Goal: Entertainment & Leisure: Consume media (video, audio)

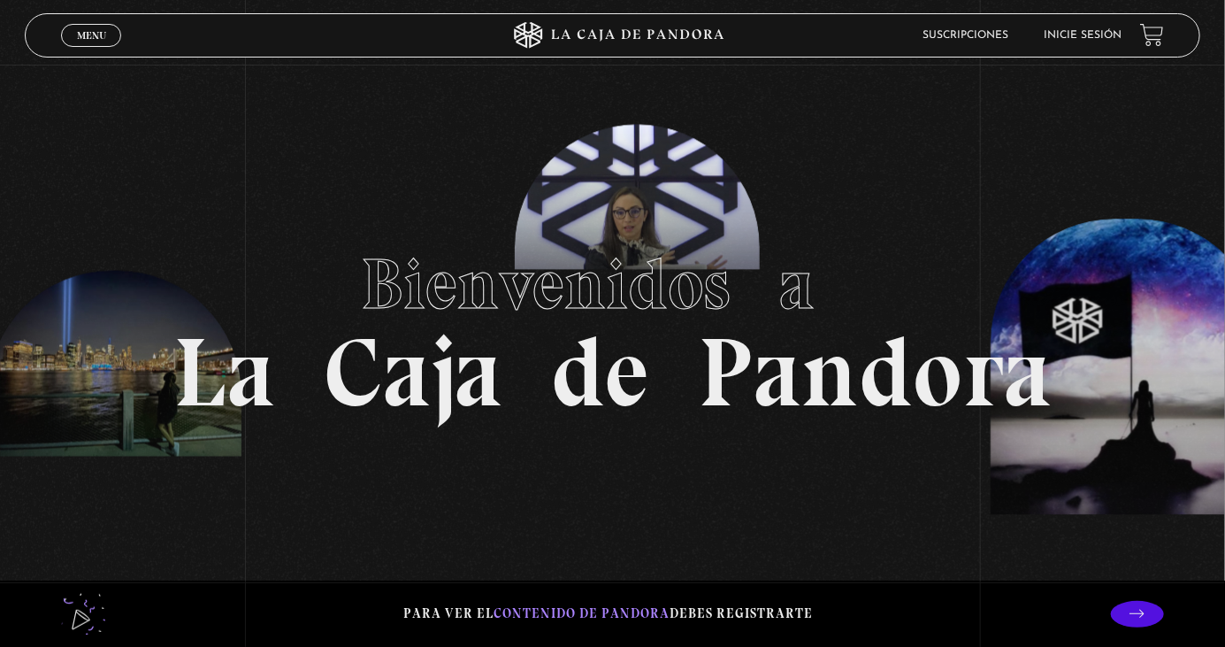
click at [84, 35] on span "Menu" at bounding box center [91, 35] width 29 height 11
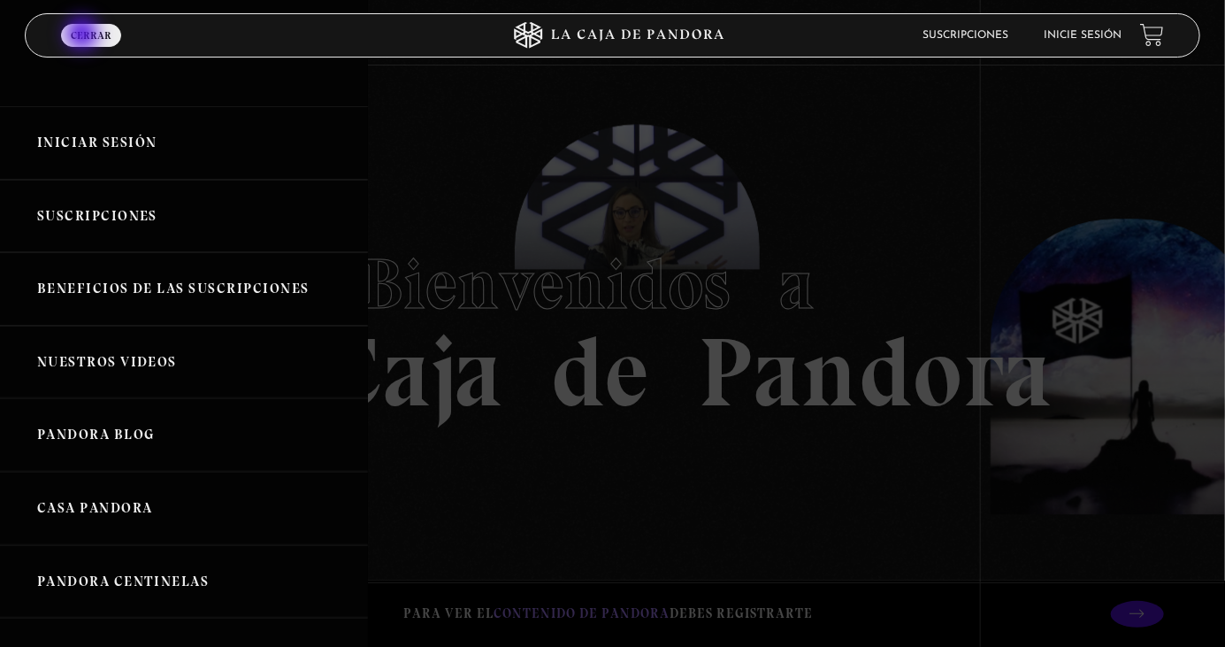
click at [105, 134] on link "Iniciar Sesión" at bounding box center [184, 142] width 368 height 73
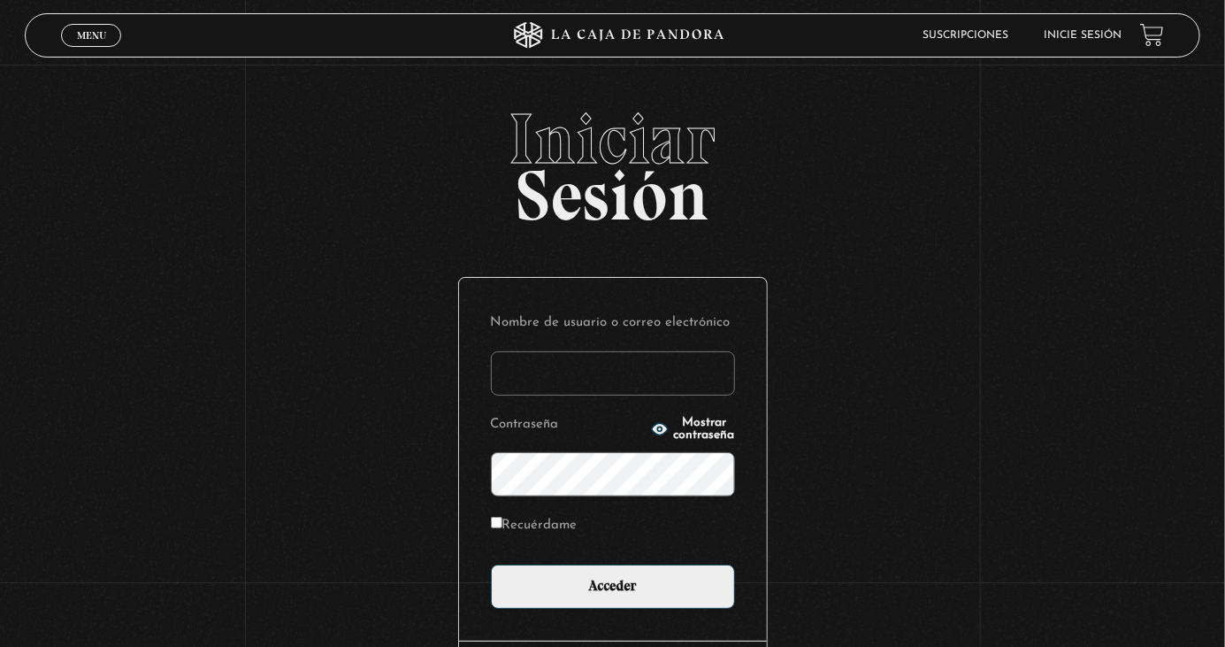
click at [624, 395] on input "Nombre de usuario o correo electrónico" at bounding box center [613, 373] width 244 height 44
type input "marjorie.torres borge"
click at [491, 564] on input "Acceder" at bounding box center [613, 586] width 244 height 44
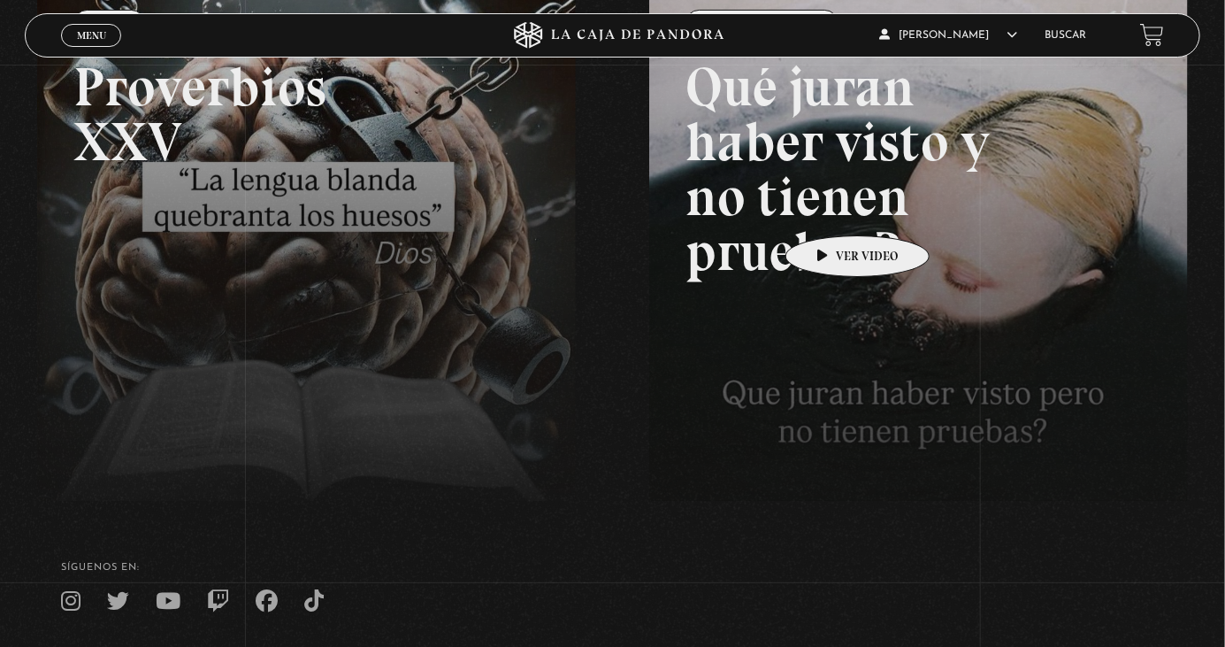
scroll to position [341, 0]
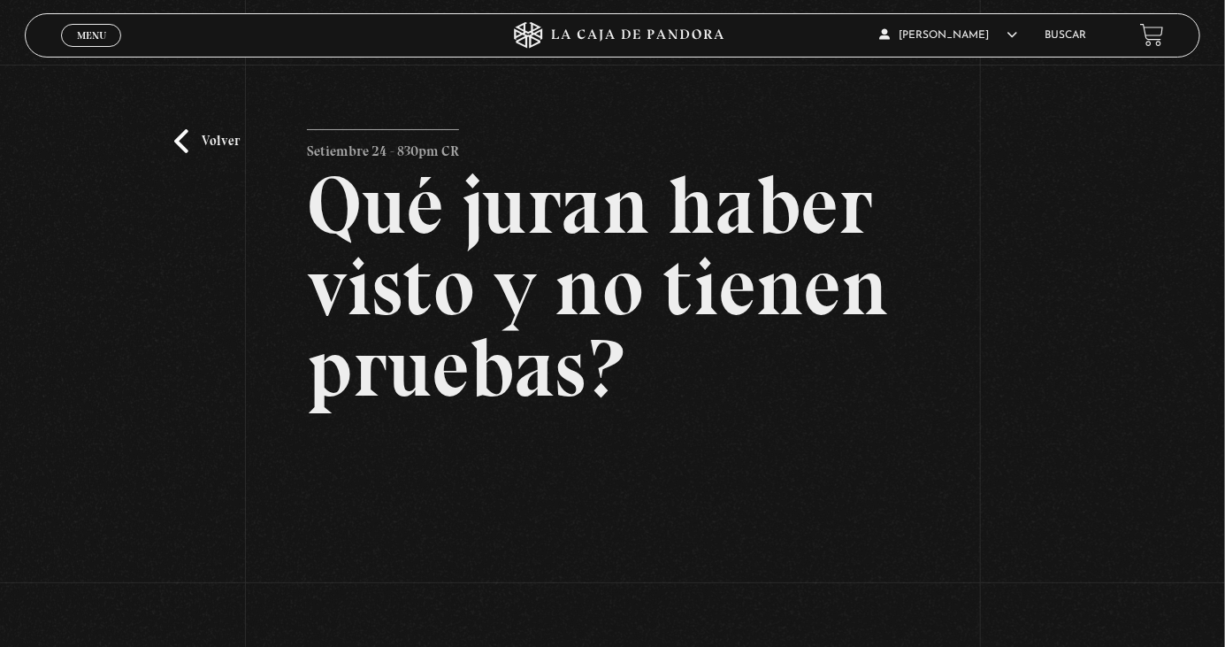
click at [184, 153] on link "Volver" at bounding box center [206, 141] width 65 height 24
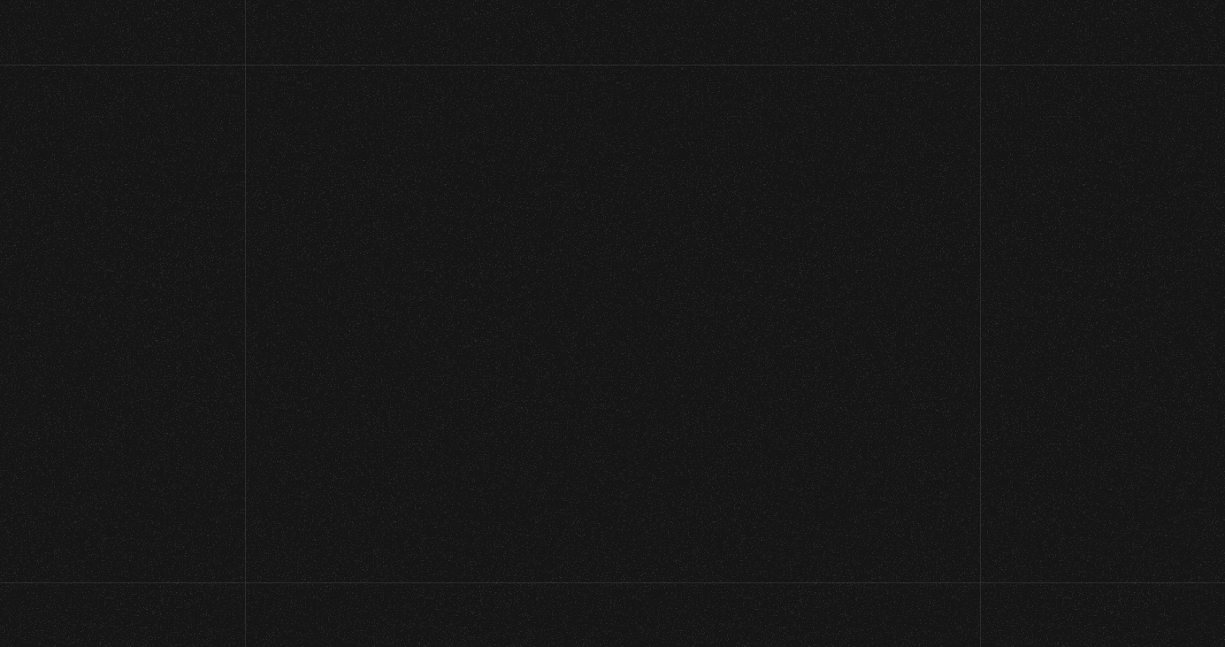
scroll to position [341, 0]
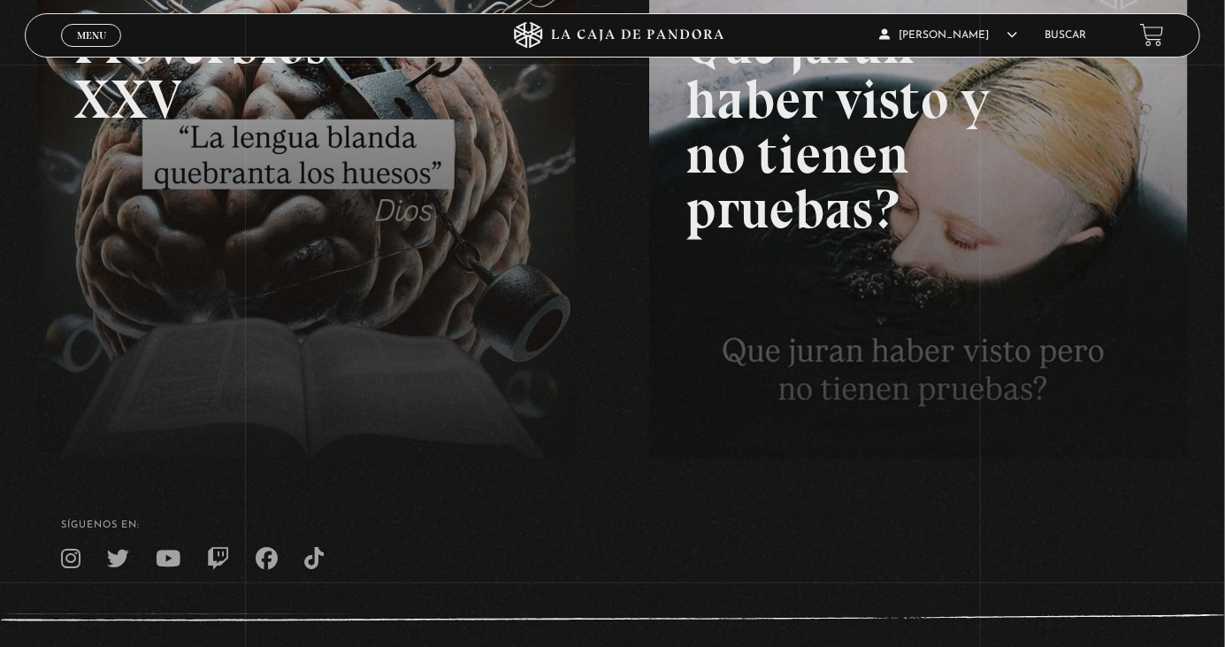
click at [348, 260] on link at bounding box center [649, 264] width 1225 height 647
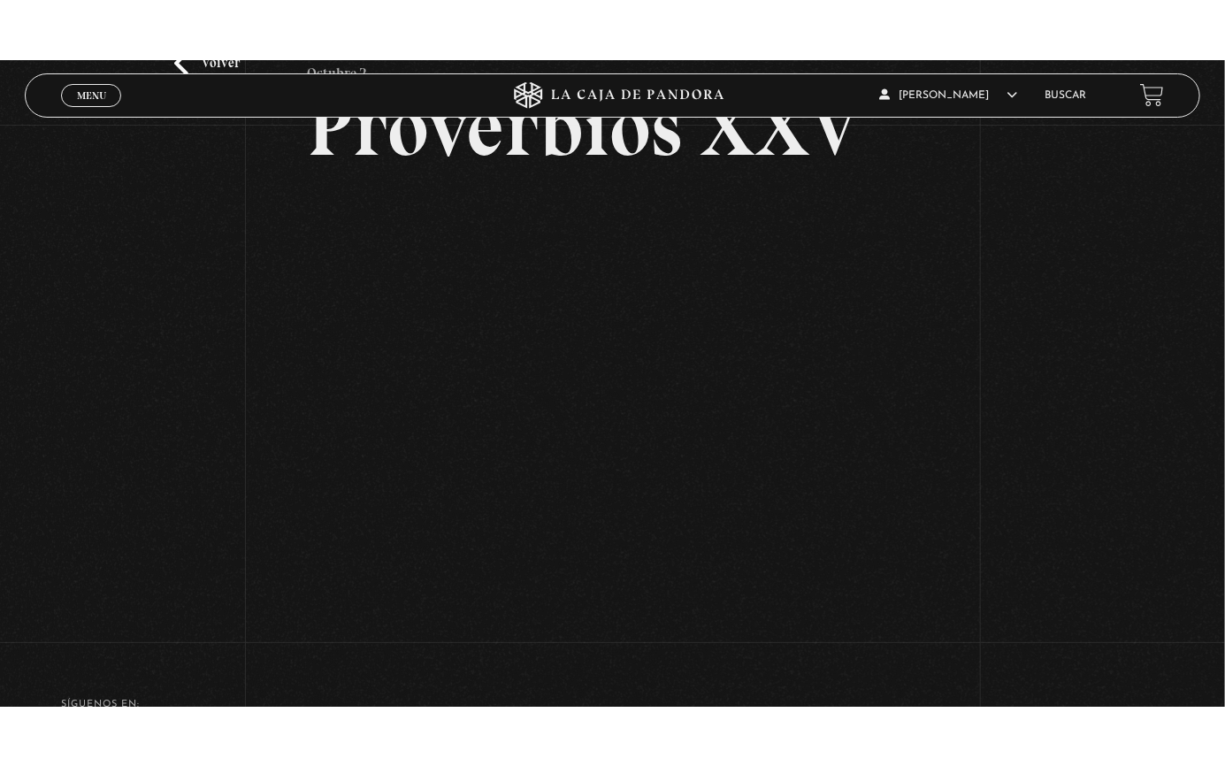
scroll to position [175, 0]
